Goal: Task Accomplishment & Management: Manage account settings

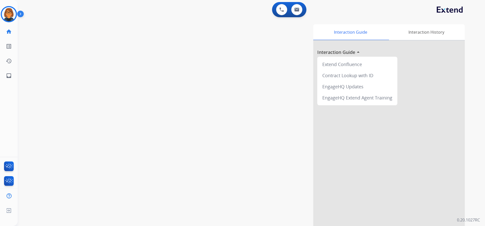
click at [8, 16] on img at bounding box center [9, 14] width 14 height 14
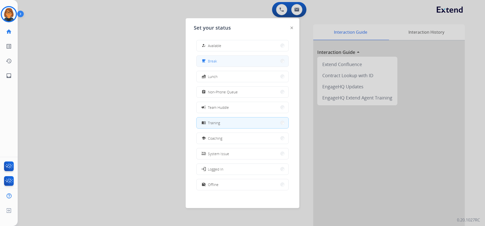
click at [225, 59] on button "free_breakfast Break" at bounding box center [242, 61] width 92 height 11
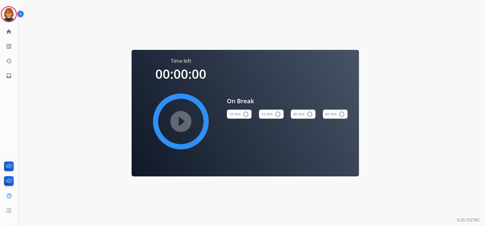
click at [60, 48] on div "Time left 00:00:00 play_circle_filled On Break 10 min radio_button_unchecked 15…" at bounding box center [245, 113] width 455 height 226
drag, startPoint x: 3, startPoint y: 9, endPoint x: 6, endPoint y: 9, distance: 2.8
click at [6, 9] on div "Agent: [PERSON_NAME] Profile: Extend_Training CS" at bounding box center [9, 14] width 16 height 16
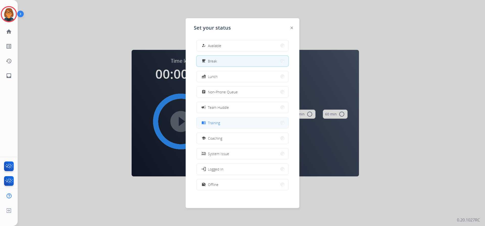
click at [224, 120] on button "menu_book Training" at bounding box center [242, 122] width 92 height 11
